Goal: Find specific page/section: Find specific page/section

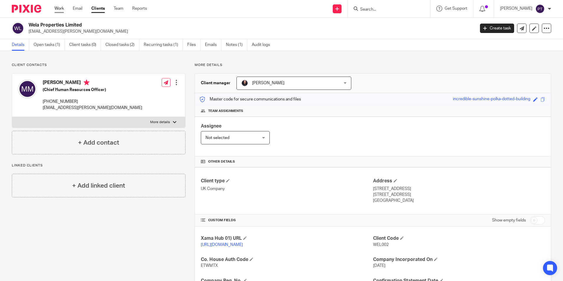
drag, startPoint x: 62, startPoint y: 4, endPoint x: 62, endPoint y: 6, distance: 3.0
click at [62, 4] on div "Work Email Clients Team Reports Work Email Clients Team Reports Settings" at bounding box center [102, 8] width 107 height 17
click at [62, 6] on link "Work" at bounding box center [58, 9] width 9 height 6
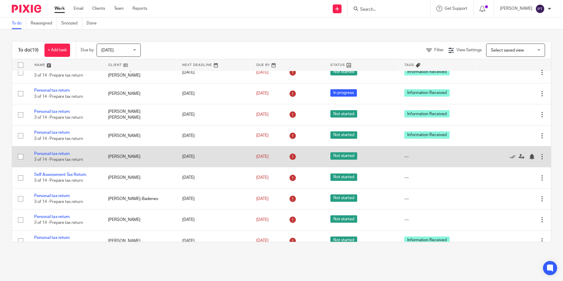
scroll to position [206, 0]
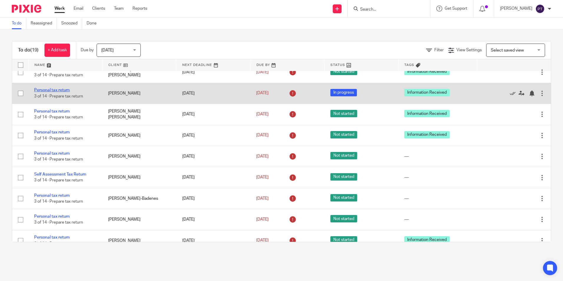
click at [48, 92] on link "Personal tax return" at bounding box center [52, 90] width 36 height 4
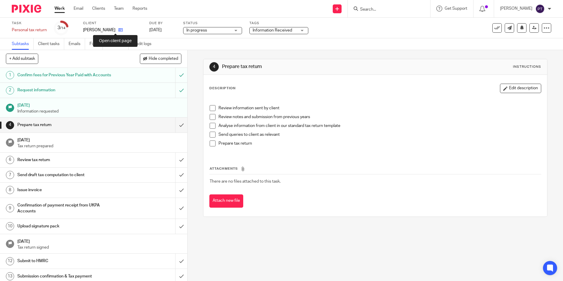
click at [118, 29] on icon at bounding box center [120, 30] width 4 height 4
